Goal: Use online tool/utility

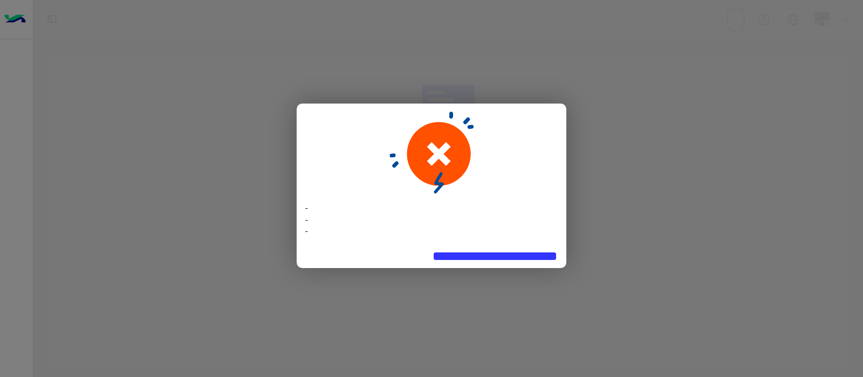
click at [440, 121] on icon at bounding box center [431, 153] width 85 height 82
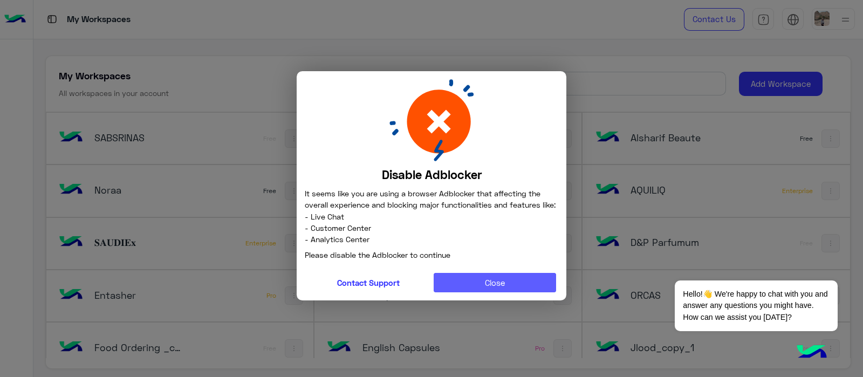
click at [505, 284] on button "Close" at bounding box center [495, 282] width 123 height 19
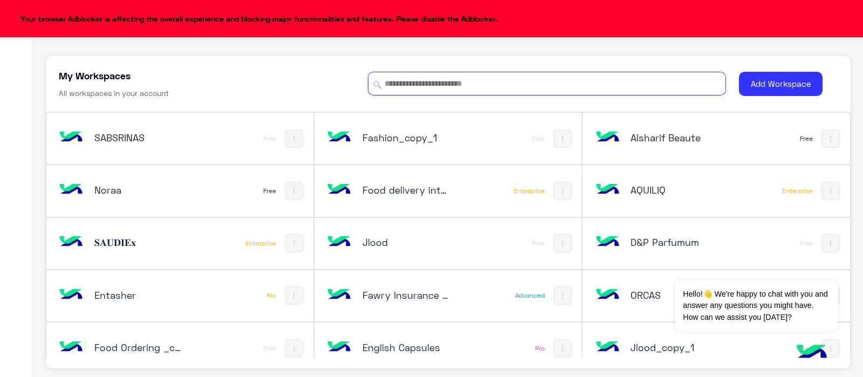
click at [426, 76] on input at bounding box center [547, 84] width 358 height 24
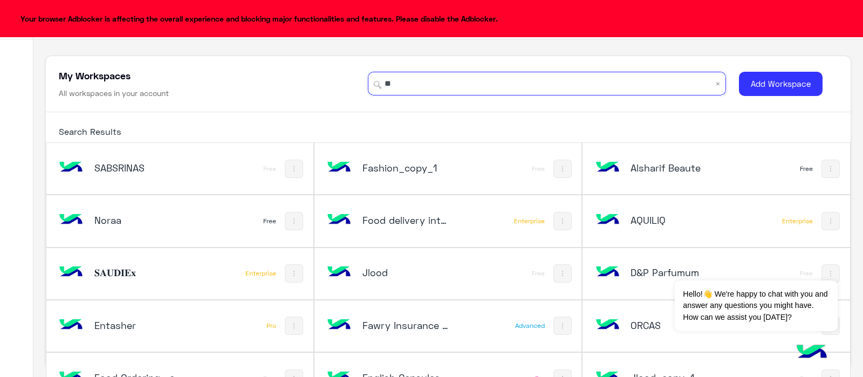
type input "*"
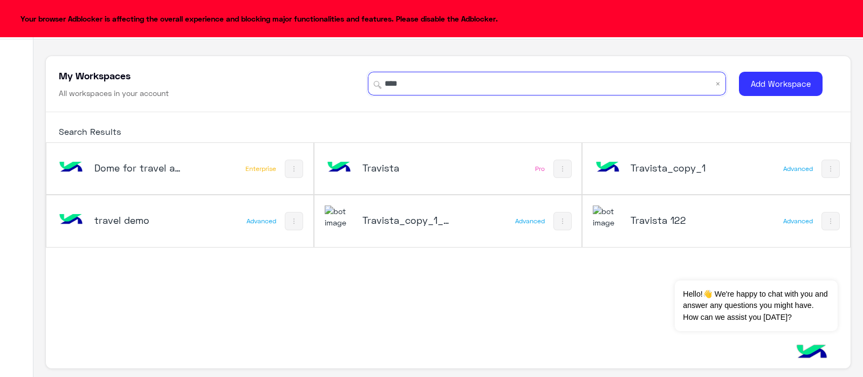
type input "****"
click at [405, 171] on h5 "Travista" at bounding box center [406, 167] width 89 height 13
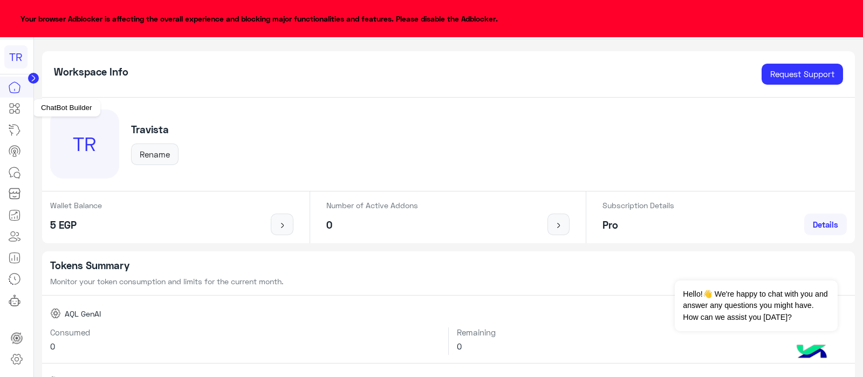
click at [18, 113] on icon at bounding box center [18, 111] width 4 height 4
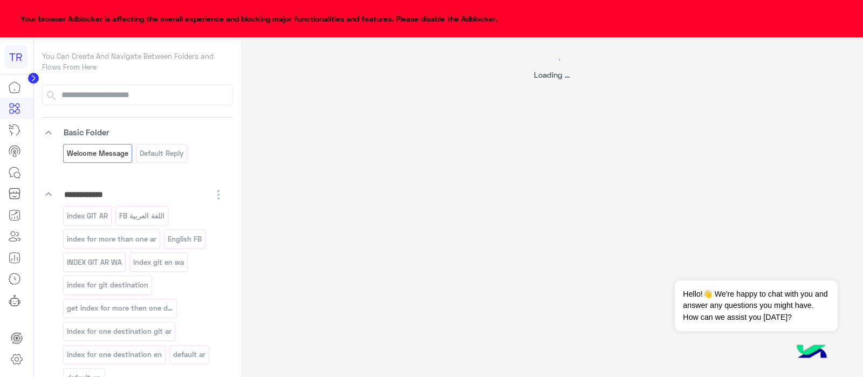
select select "*"
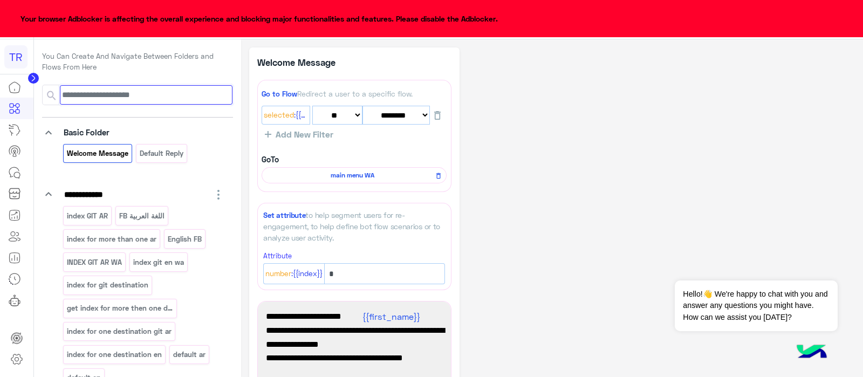
drag, startPoint x: 127, startPoint y: 84, endPoint x: 111, endPoint y: 92, distance: 17.9
click at [111, 92] on input at bounding box center [146, 94] width 173 height 19
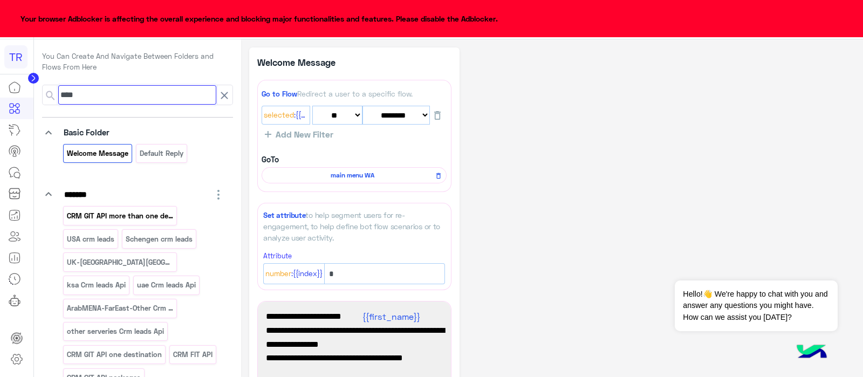
type input "***"
click at [102, 208] on div "CRM GIT API more than one destination" at bounding box center [120, 215] width 114 height 19
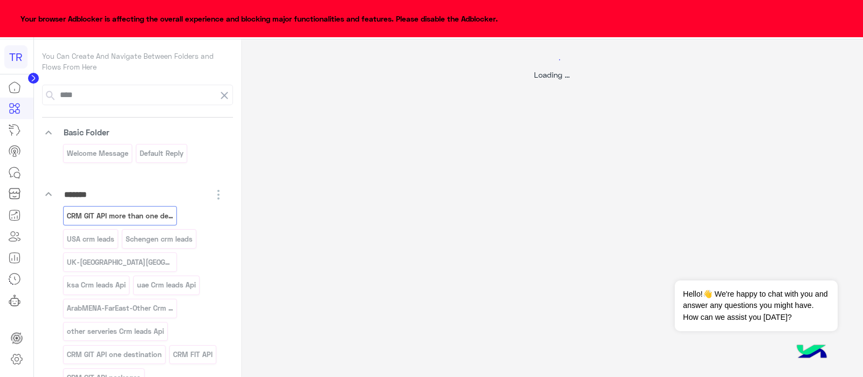
select select "*"
select select "****"
select select "*"
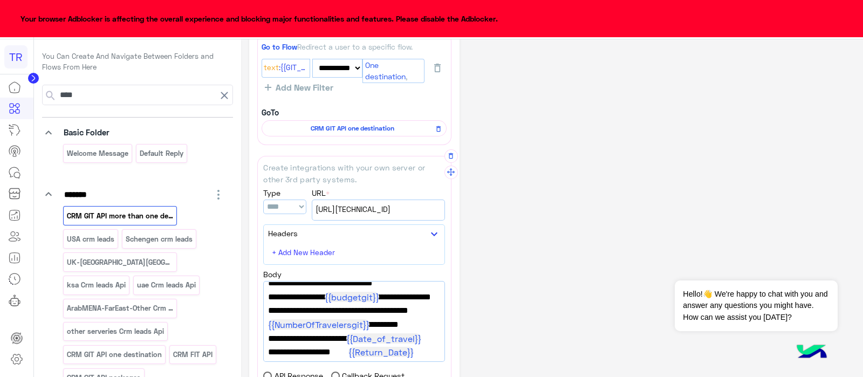
scroll to position [110, 0]
